Goal: Navigation & Orientation: Find specific page/section

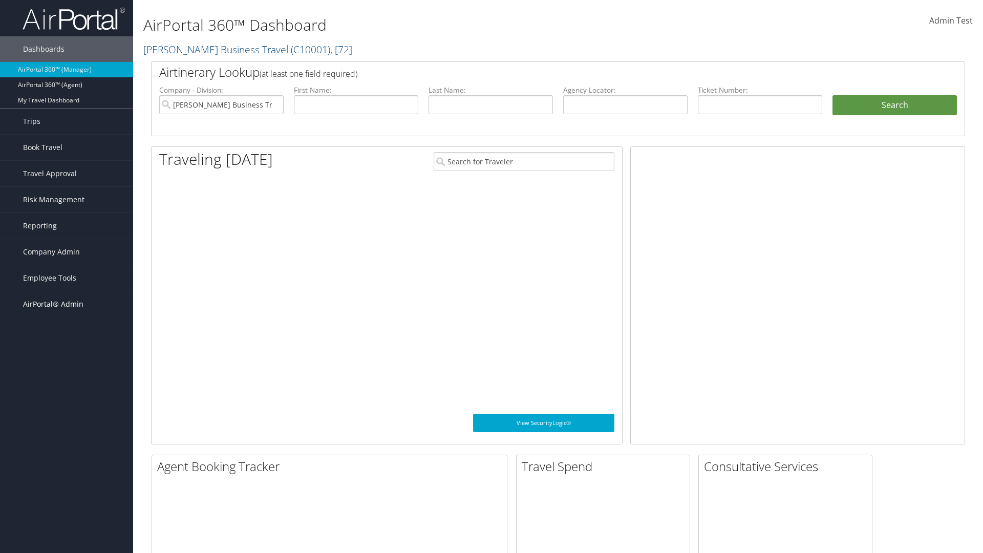
click at [67, 304] on span "AirPortal® Admin" at bounding box center [53, 304] width 60 height 26
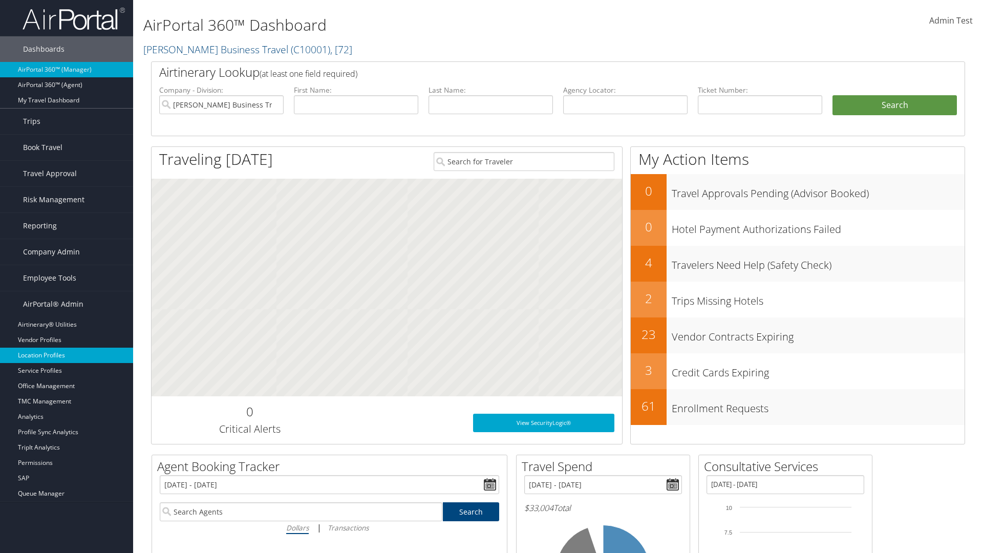
click at [67, 355] on link "Location Profiles" at bounding box center [66, 355] width 133 height 15
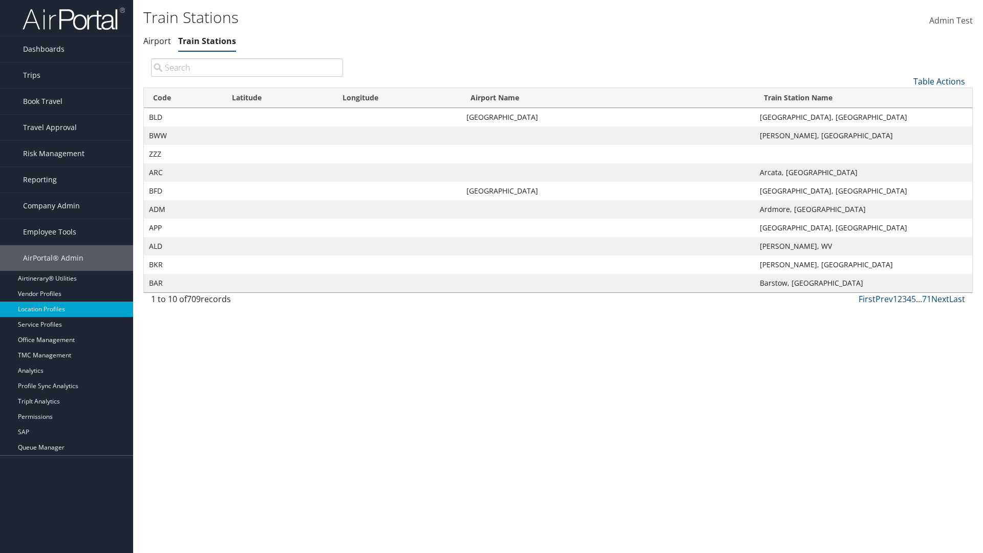
click at [939, 81] on link "Table Actions" at bounding box center [940, 81] width 52 height 11
click at [905, 149] on link "Page Length" at bounding box center [905, 149] width 135 height 17
click at [905, 115] on link "25" at bounding box center [905, 115] width 135 height 17
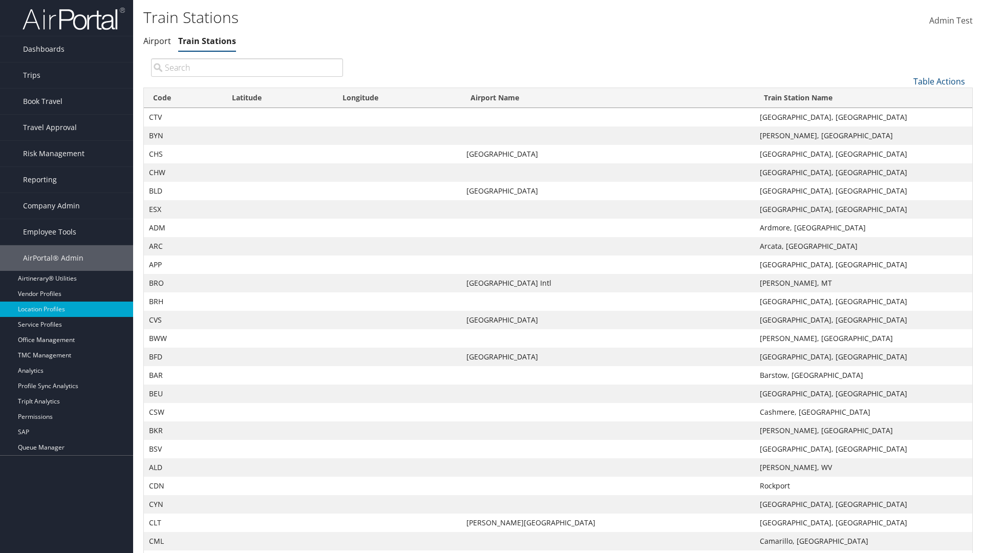
scroll to position [34, 0]
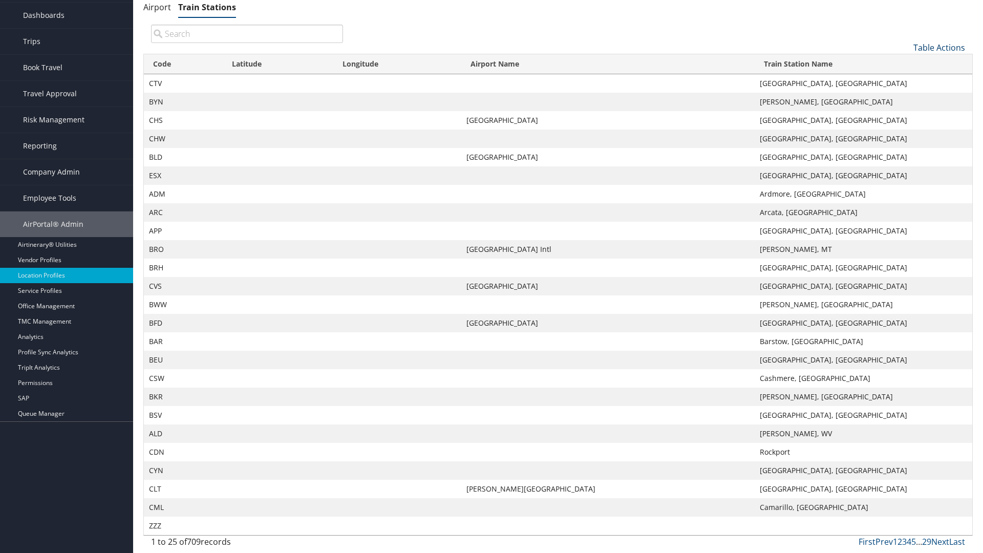
click at [939, 47] on link "Table Actions" at bounding box center [940, 47] width 52 height 11
click at [905, 115] on link "Page Length" at bounding box center [905, 115] width 135 height 17
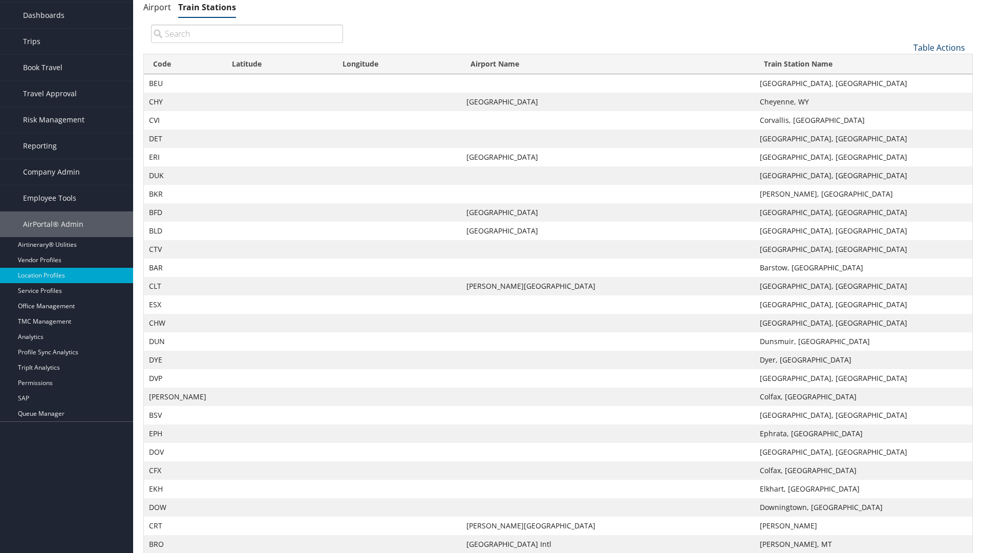
click at [939, 47] on link "Table Actions" at bounding box center [940, 47] width 52 height 11
click at [905, 115] on link "Page Length" at bounding box center [905, 115] width 135 height 17
click at [905, 116] on link "100" at bounding box center [905, 116] width 135 height 17
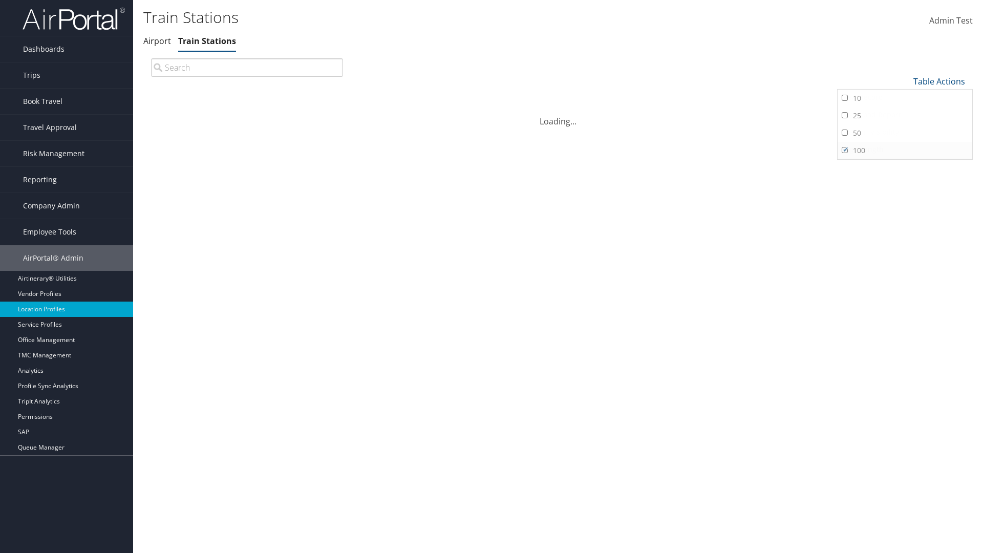
scroll to position [88, 0]
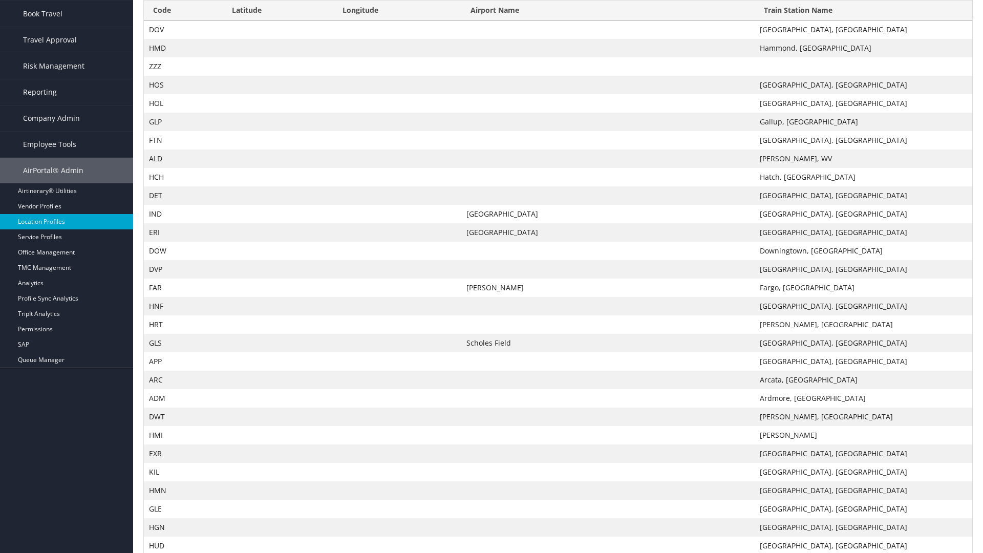
click at [183, 10] on th "Code" at bounding box center [183, 11] width 79 height 20
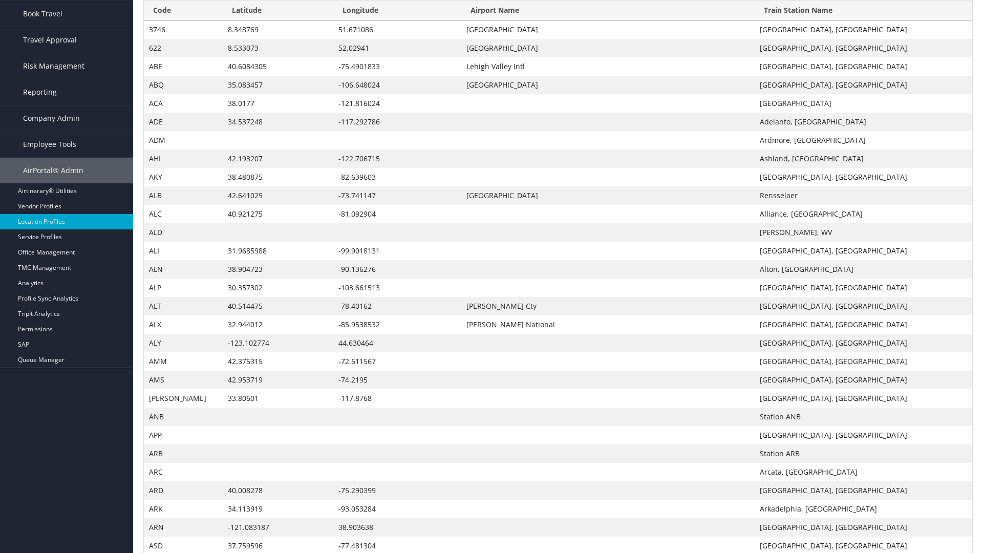
click at [183, 10] on th "Code" at bounding box center [183, 11] width 79 height 20
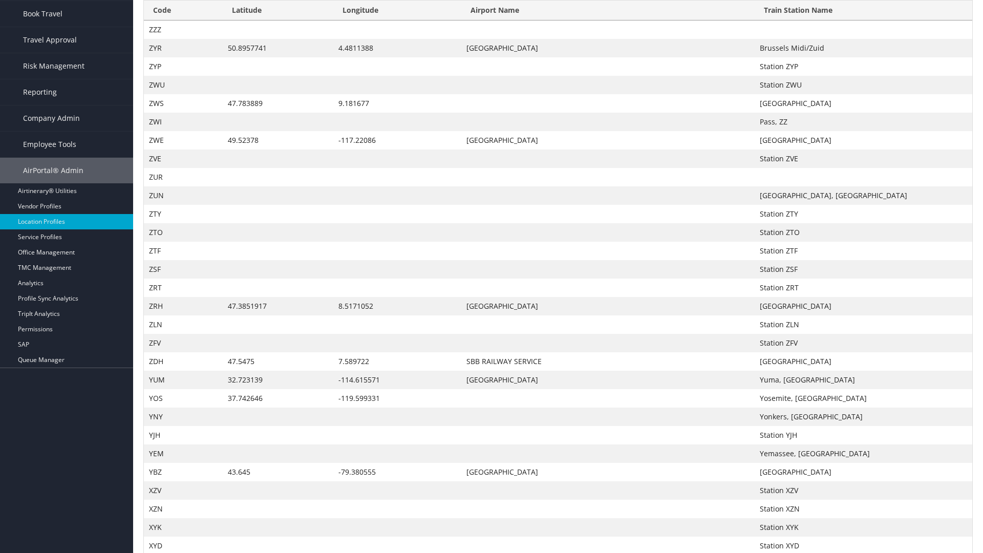
click at [278, 10] on th "Latitude" at bounding box center [278, 11] width 111 height 20
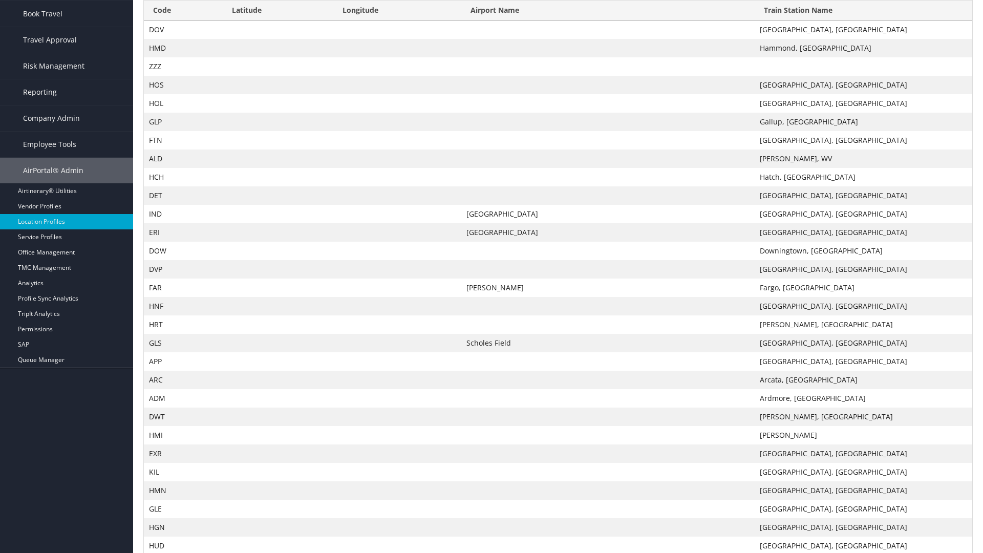
click at [278, 10] on th "Latitude" at bounding box center [278, 11] width 111 height 20
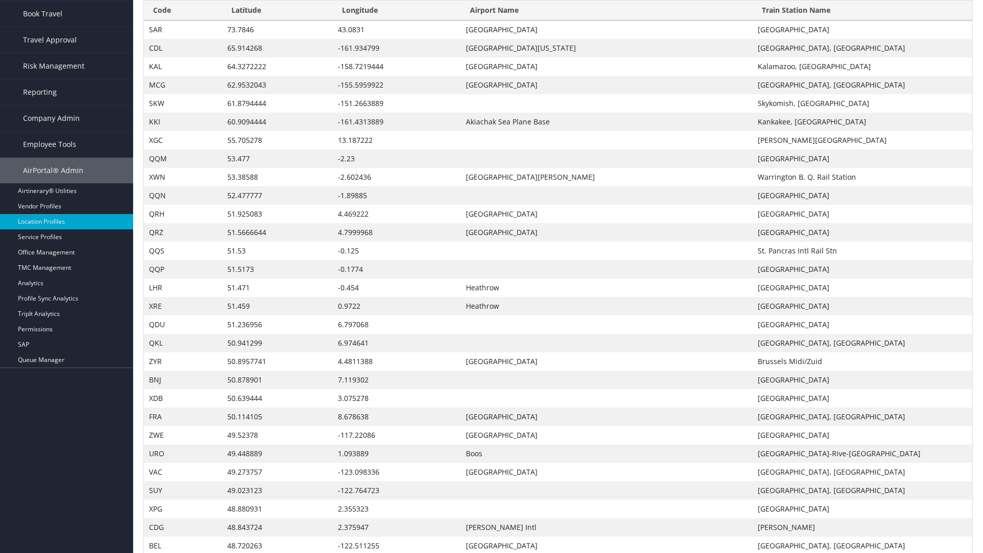
click at [397, 20] on th "Longitude" at bounding box center [397, 11] width 128 height 20
